Goal: Feedback & Contribution: Submit feedback/report problem

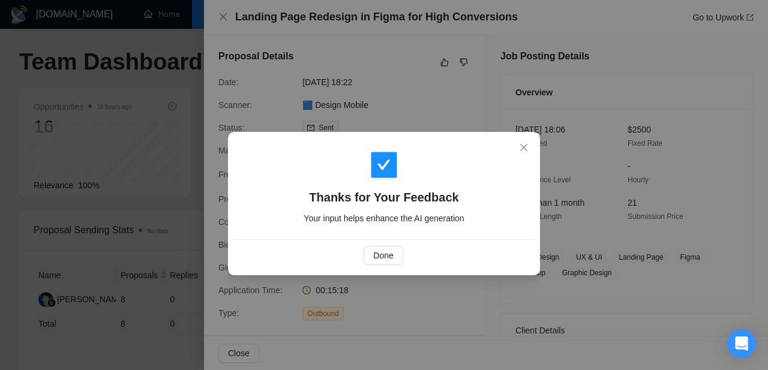
scroll to position [328, 0]
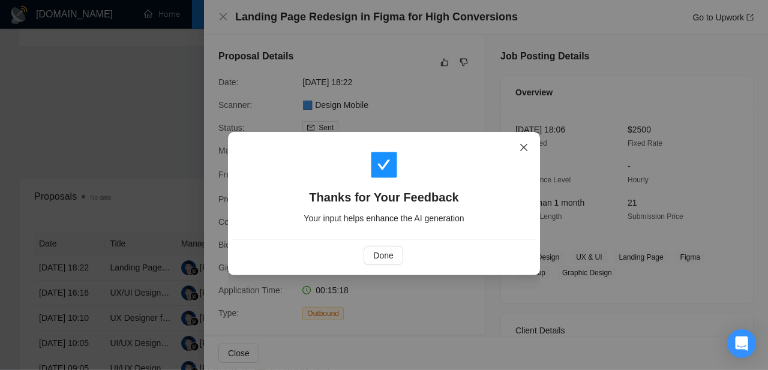
click at [528, 149] on icon "close" at bounding box center [524, 148] width 10 height 10
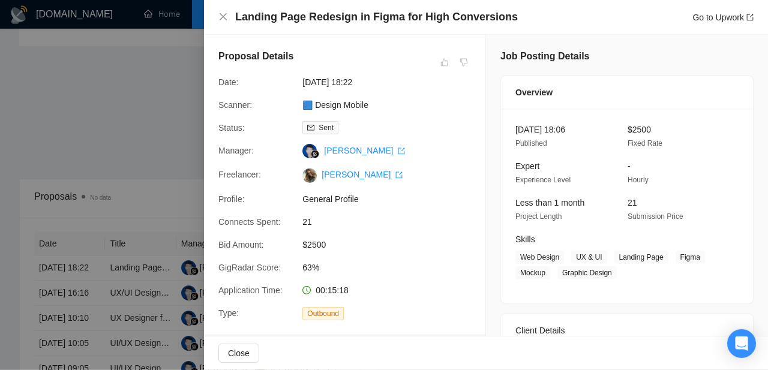
click at [155, 174] on div at bounding box center [384, 185] width 768 height 370
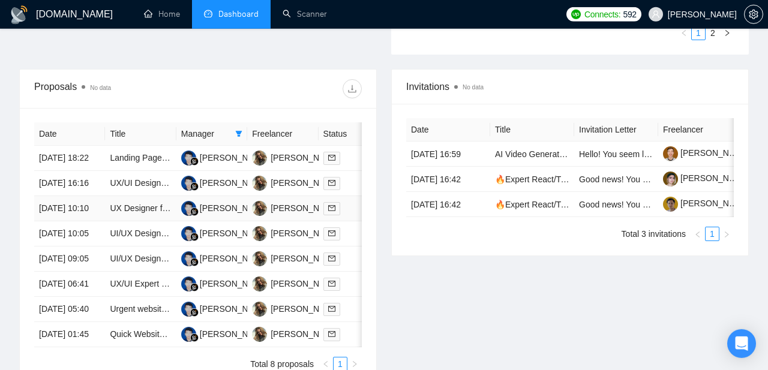
scroll to position [0, 0]
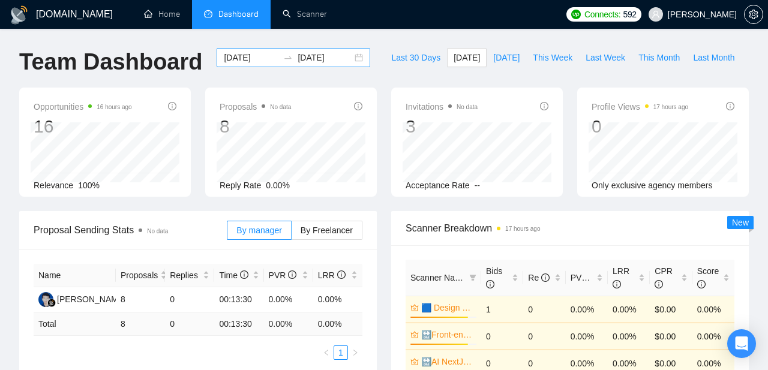
click at [349, 61] on div "[DATE] [DATE]" at bounding box center [294, 57] width 154 height 19
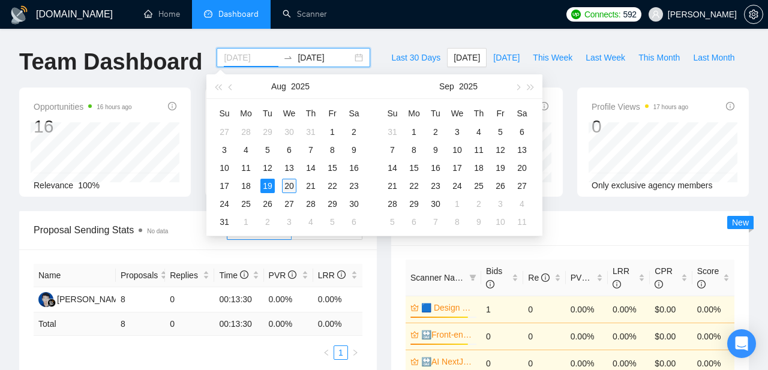
type input "[DATE]"
click at [289, 187] on div "20" at bounding box center [289, 186] width 14 height 14
type input "[DATE]"
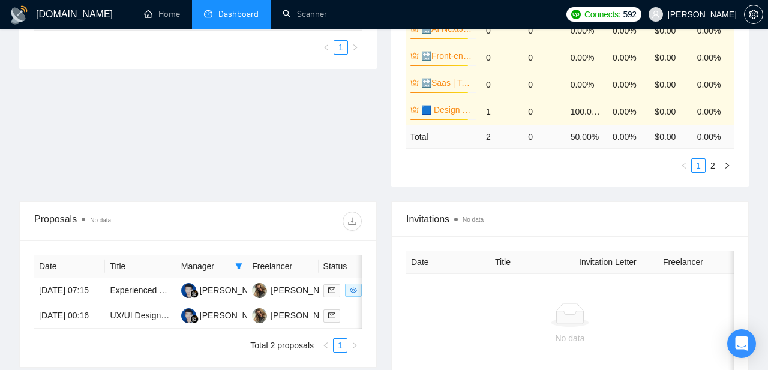
scroll to position [433, 0]
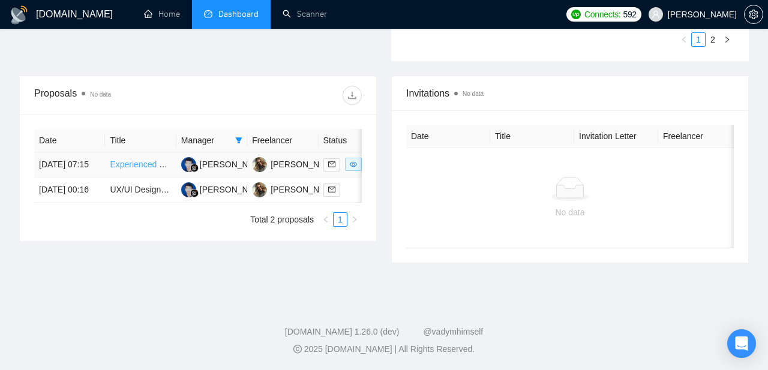
click at [126, 166] on link "Experienced UI/UX Designer to Extend Existing Website Design in [GEOGRAPHIC_DAT…" at bounding box center [278, 165] width 337 height 10
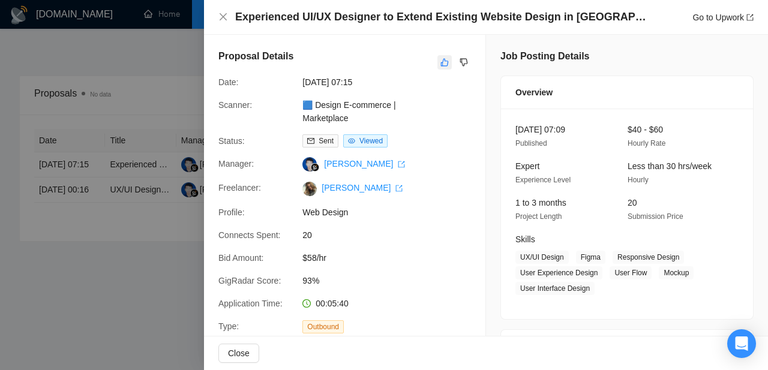
click at [442, 62] on icon "like" at bounding box center [445, 63] width 8 height 10
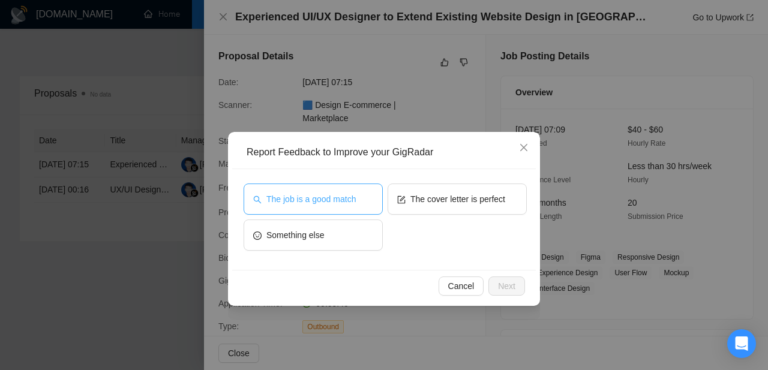
click at [352, 200] on span "The job is a good match" at bounding box center [310, 199] width 89 height 13
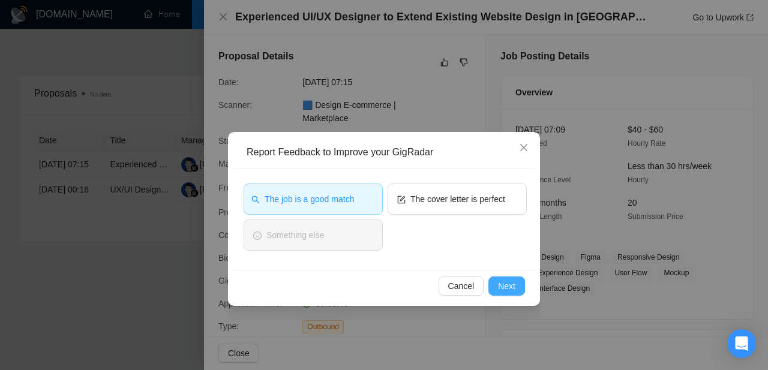
click at [506, 286] on span "Next" at bounding box center [506, 286] width 17 height 13
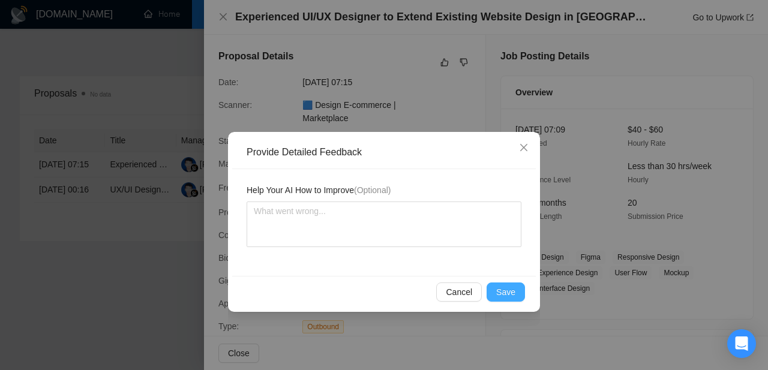
click at [511, 290] on span "Save" at bounding box center [505, 292] width 19 height 13
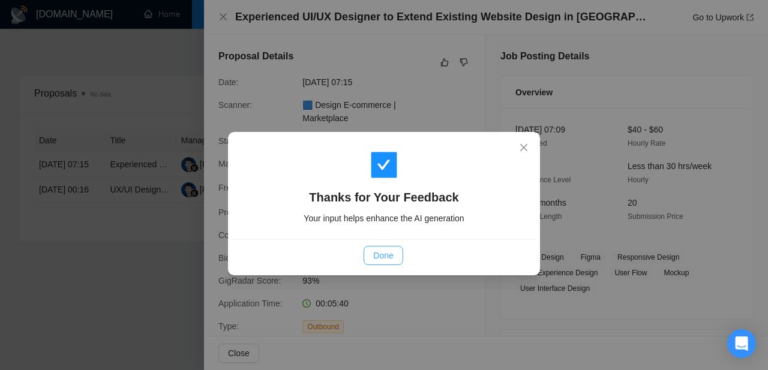
click at [383, 257] on span "Done" at bounding box center [383, 255] width 20 height 13
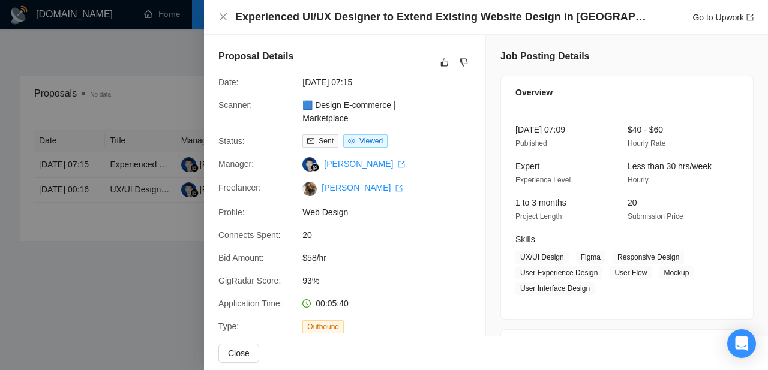
click at [160, 313] on div at bounding box center [384, 185] width 768 height 370
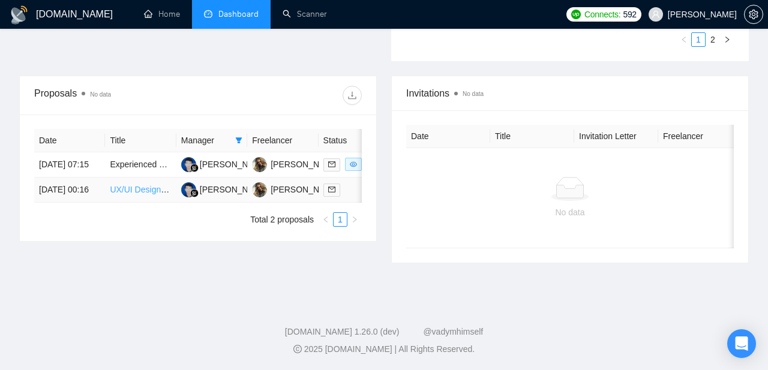
click at [140, 194] on link "UX/UI Designer (Figma, SaaS, [GEOGRAPHIC_DATA])" at bounding box center [213, 190] width 207 height 10
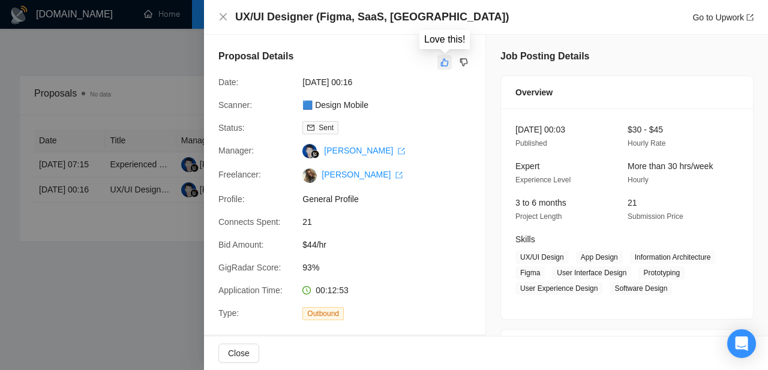
click at [441, 62] on icon "like" at bounding box center [445, 63] width 8 height 8
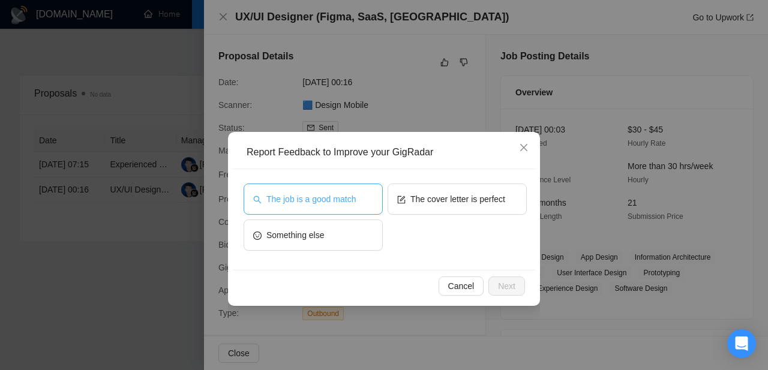
click at [346, 206] on span "The job is a good match" at bounding box center [310, 199] width 89 height 13
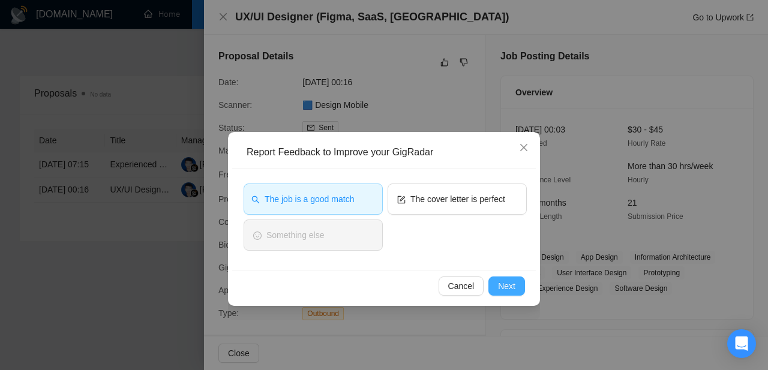
click at [504, 285] on span "Next" at bounding box center [506, 286] width 17 height 13
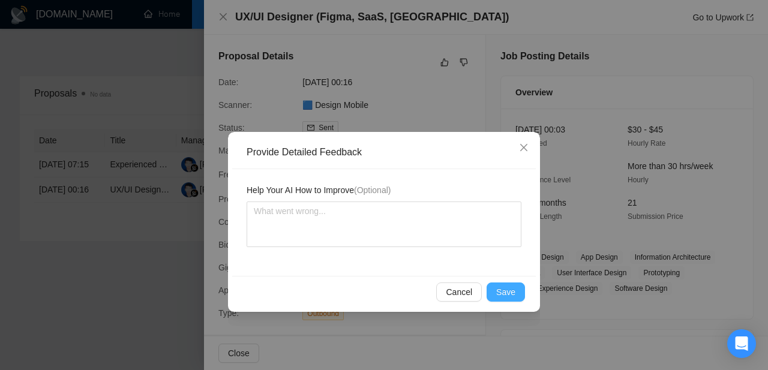
click at [500, 289] on span "Save" at bounding box center [505, 292] width 19 height 13
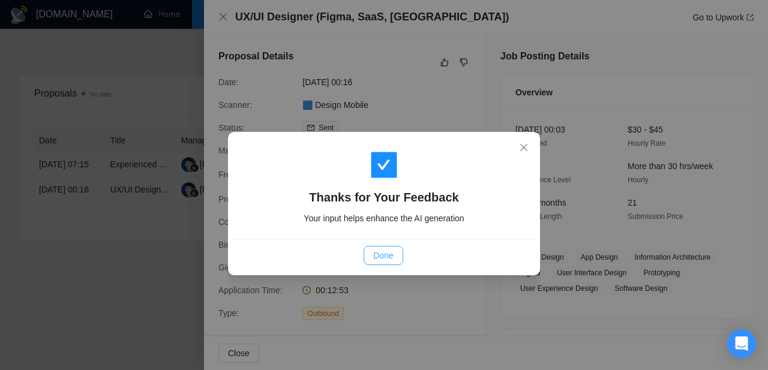
click at [382, 254] on span "Done" at bounding box center [383, 255] width 20 height 13
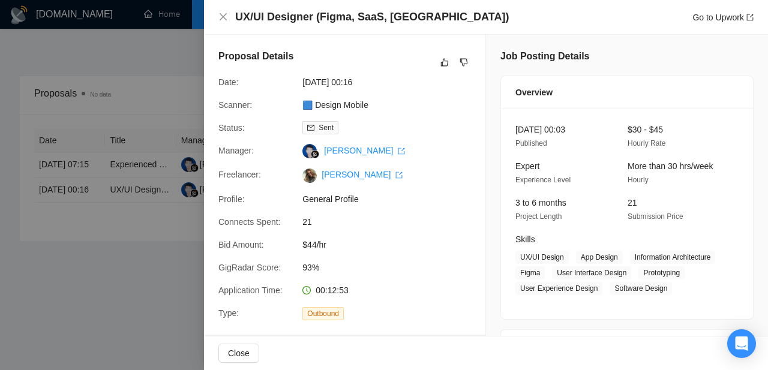
click at [133, 260] on div at bounding box center [384, 185] width 768 height 370
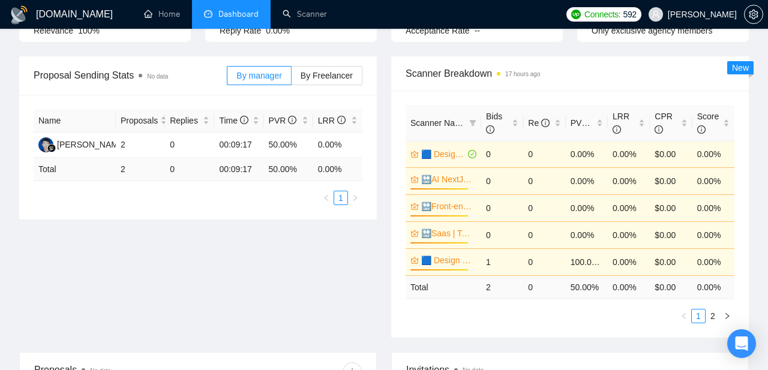
scroll to position [0, 0]
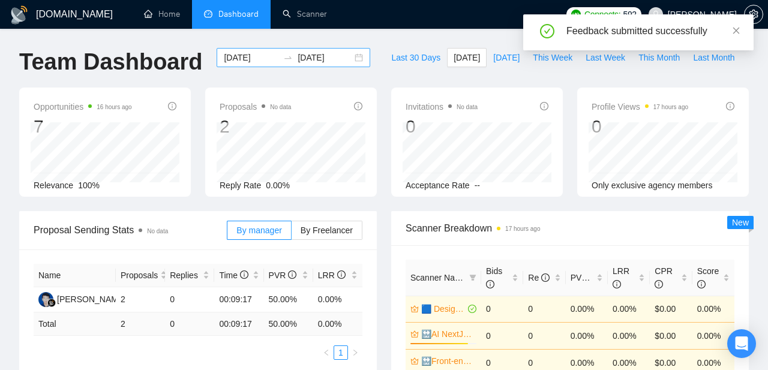
click at [350, 58] on div "[DATE] [DATE]" at bounding box center [294, 57] width 154 height 19
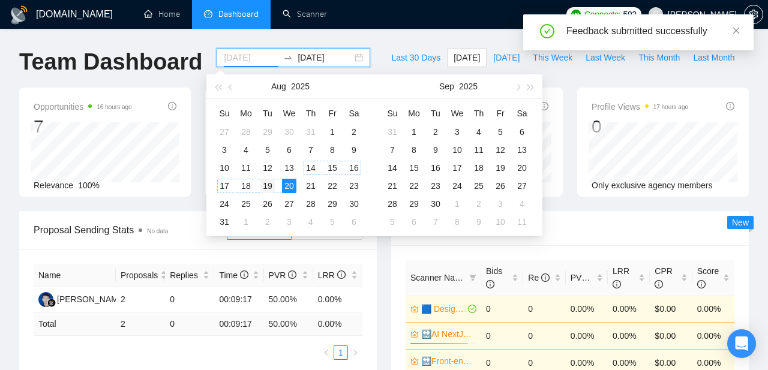
type input "[DATE]"
click at [268, 186] on div "19" at bounding box center [267, 186] width 14 height 14
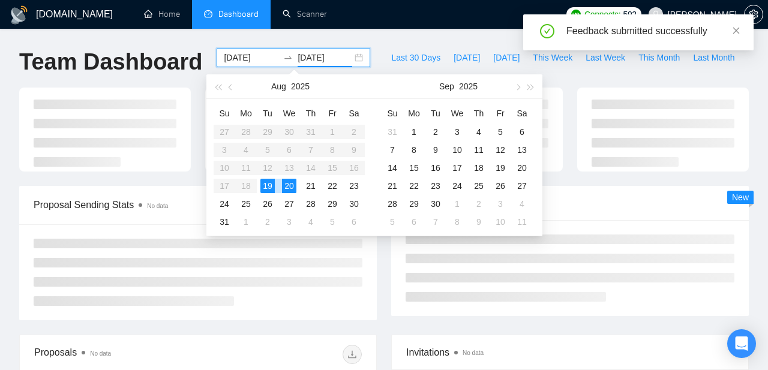
click at [268, 186] on div "19" at bounding box center [267, 186] width 14 height 14
type input "[DATE]"
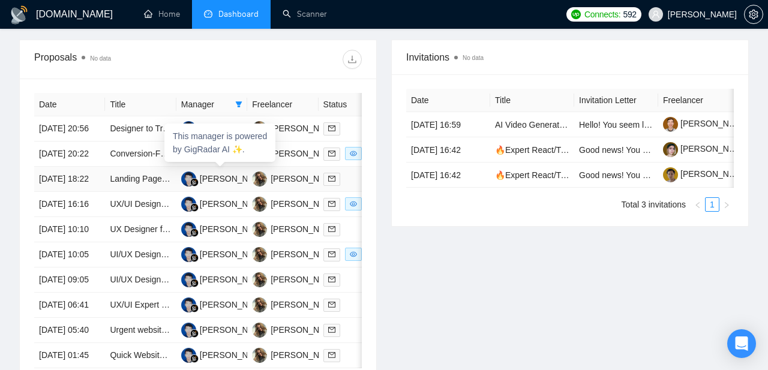
scroll to position [478, 0]
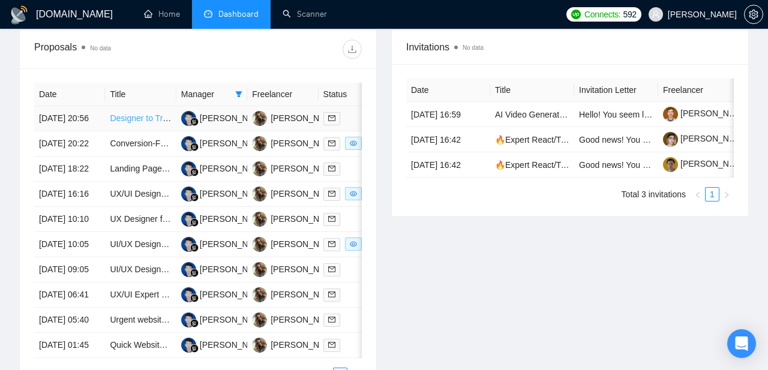
click at [127, 121] on link "Designer to Transform Our Web App into a Mobile App" at bounding box center [211, 118] width 202 height 10
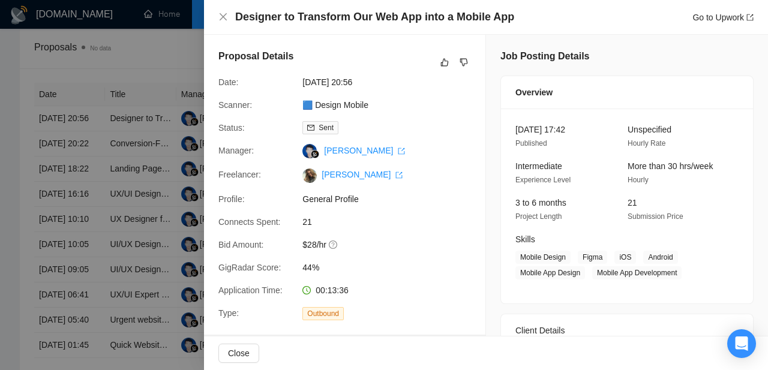
click at [438, 56] on div at bounding box center [445, 62] width 14 height 14
click at [446, 62] on icon "like" at bounding box center [445, 63] width 8 height 10
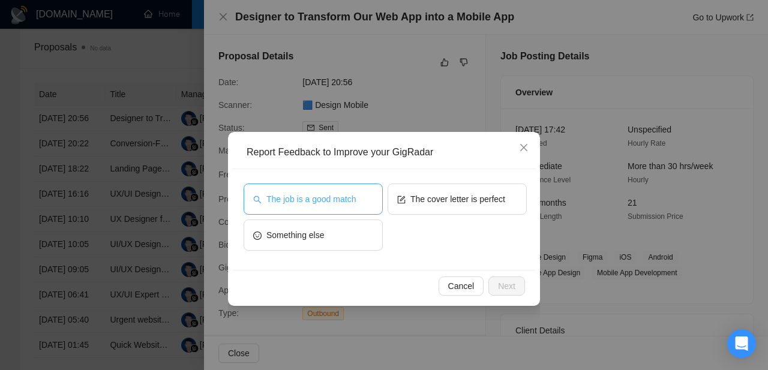
click at [342, 206] on span "The job is a good match" at bounding box center [310, 199] width 89 height 13
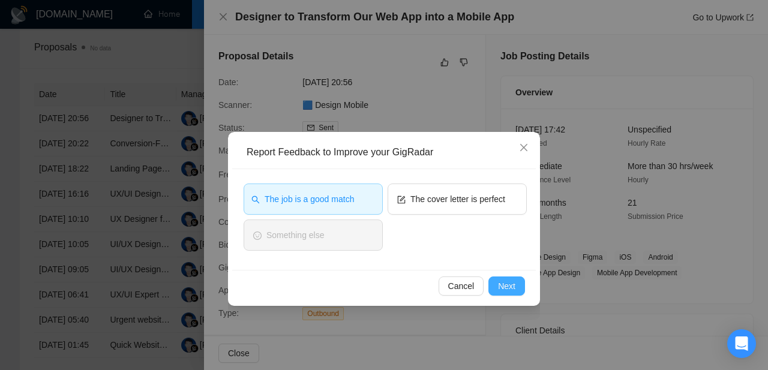
click at [507, 283] on span "Next" at bounding box center [506, 286] width 17 height 13
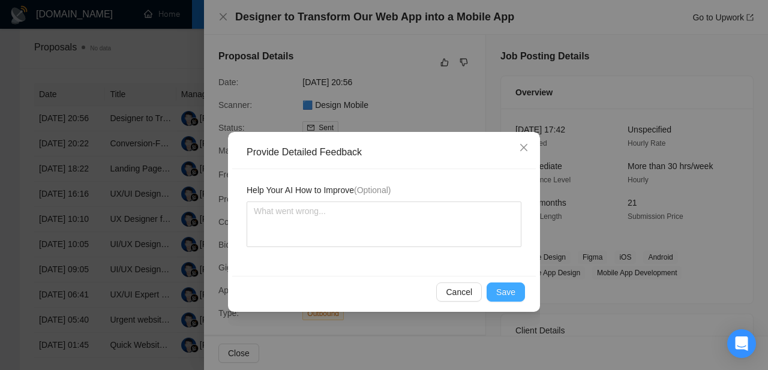
click at [507, 287] on span "Save" at bounding box center [505, 292] width 19 height 13
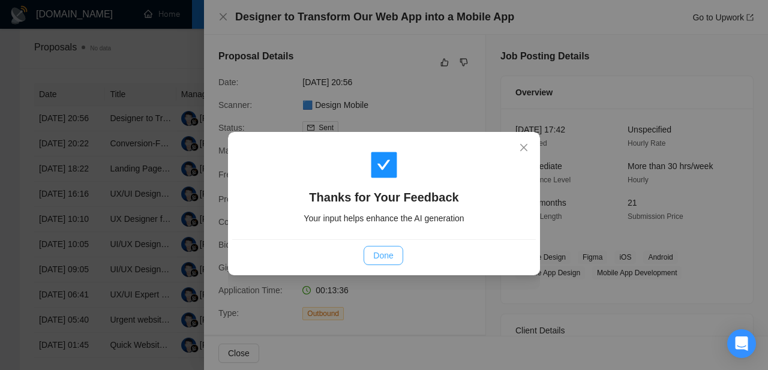
click at [389, 253] on span "Done" at bounding box center [383, 255] width 20 height 13
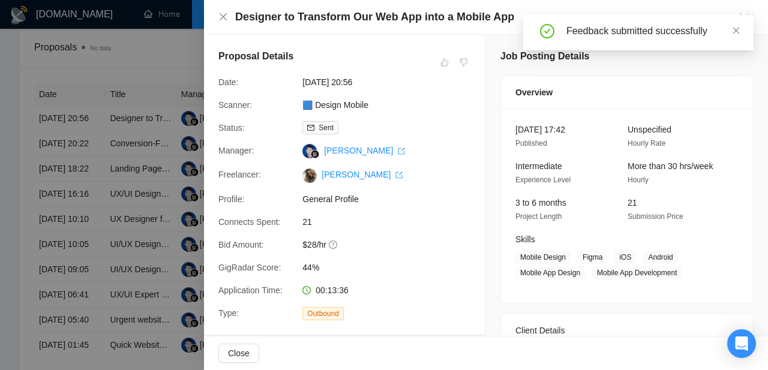
click at [127, 150] on div at bounding box center [384, 185] width 768 height 370
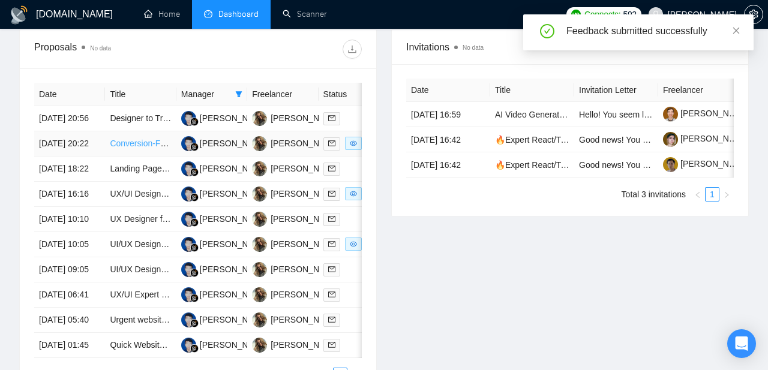
click at [134, 148] on link "Conversion-Focused Designer Needed for Lead Generation in Home Services Industry" at bounding box center [271, 144] width 323 height 10
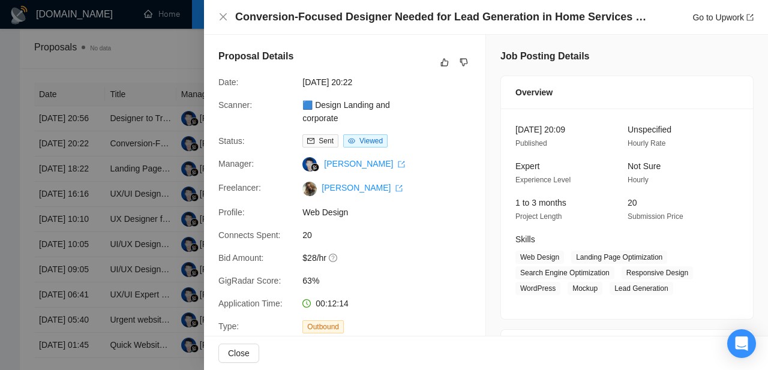
click at [176, 98] on div at bounding box center [384, 185] width 768 height 370
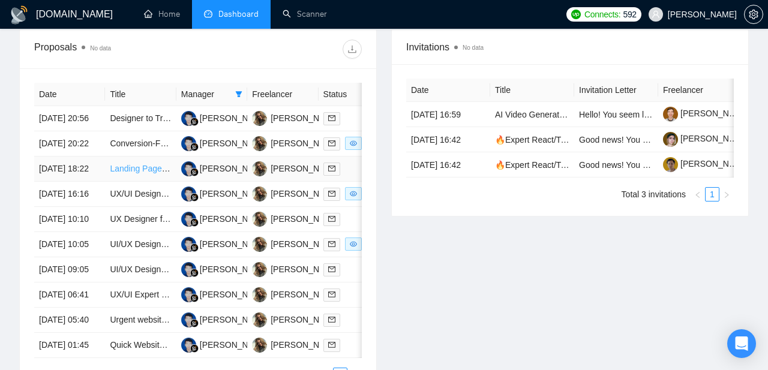
click at [140, 173] on link "Landing Page Redesign in Figma for High Conversions" at bounding box center [212, 169] width 205 height 10
